Goal: Task Accomplishment & Management: Use online tool/utility

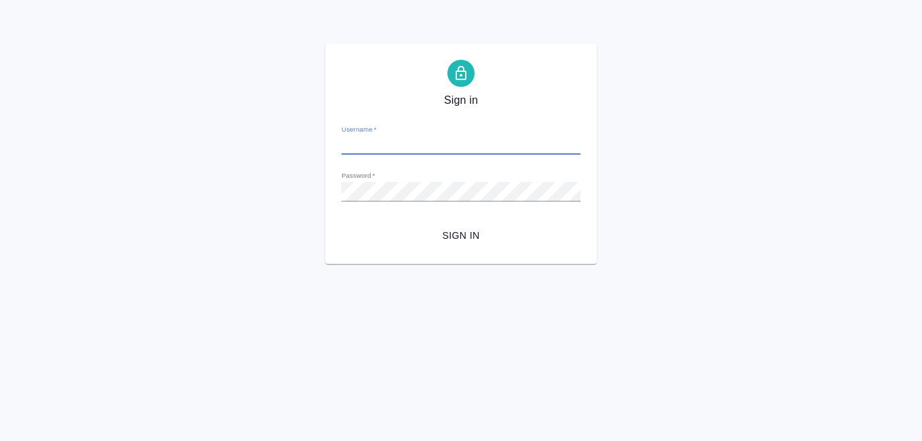
type input "a.koreshkov@awatera.com"
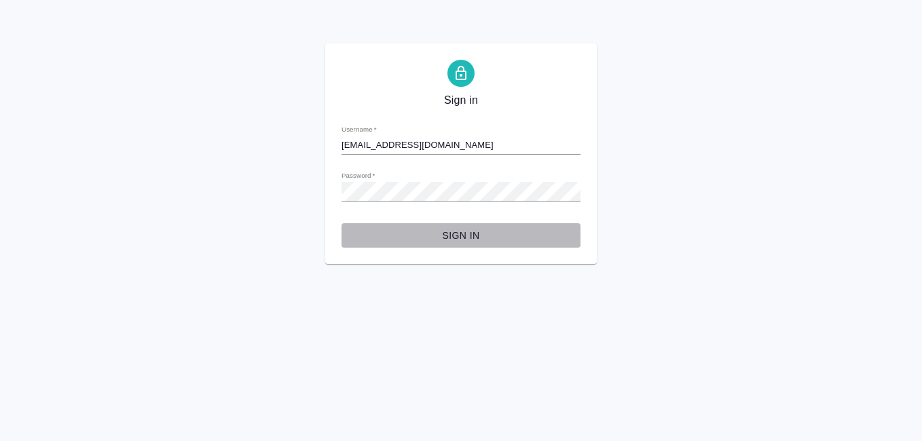
click at [459, 231] on span "Sign in" at bounding box center [460, 235] width 217 height 17
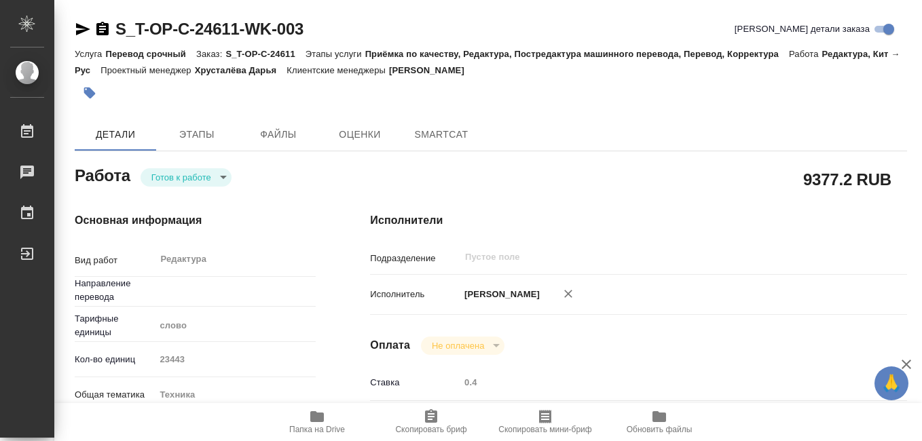
type textarea "x"
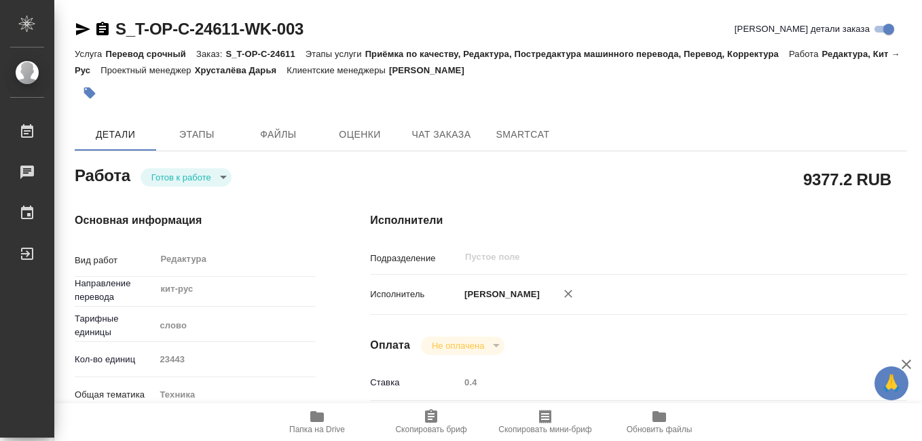
type textarea "x"
type input "кит-рус"
type textarea "x"
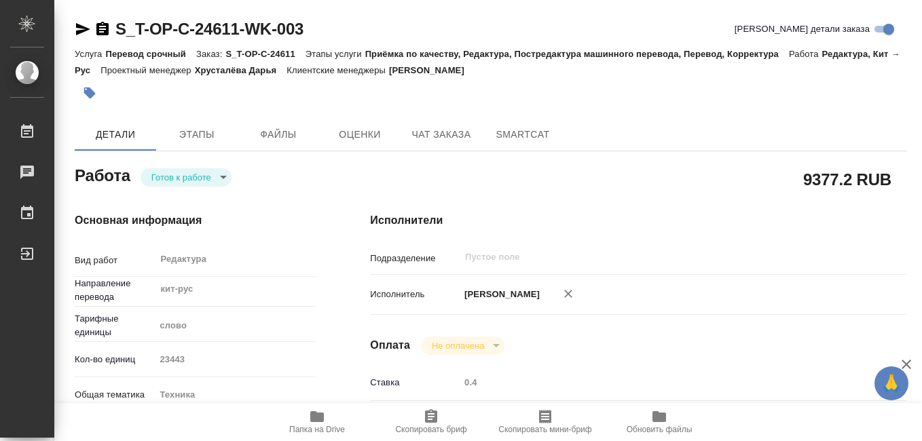
type textarea "x"
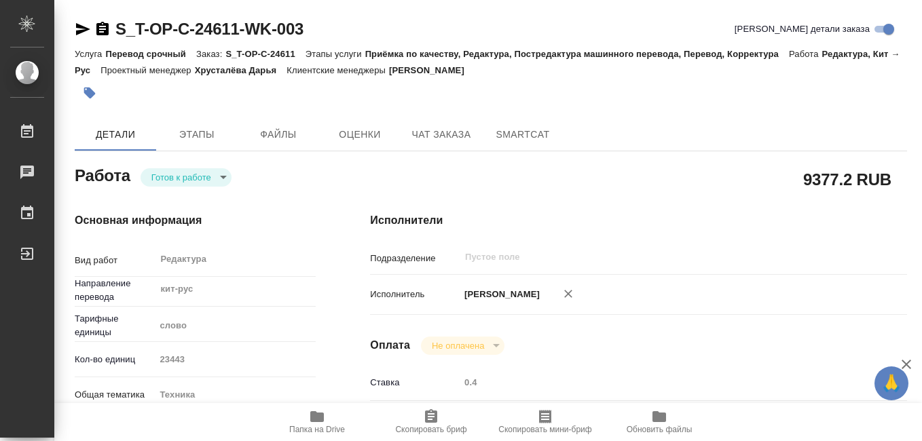
type textarea "x"
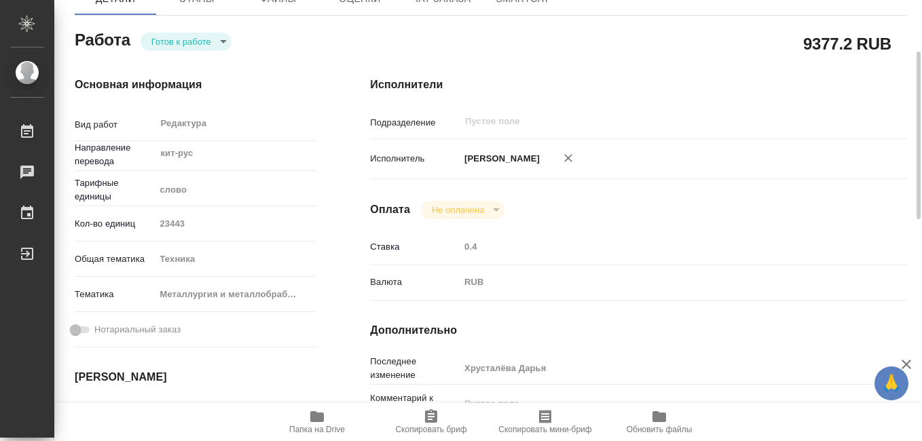
type textarea "x"
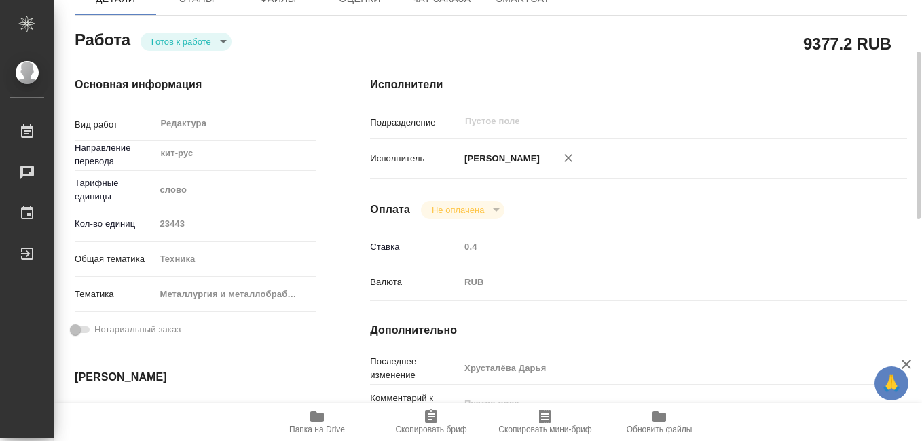
scroll to position [339, 0]
